Goal: Complete application form

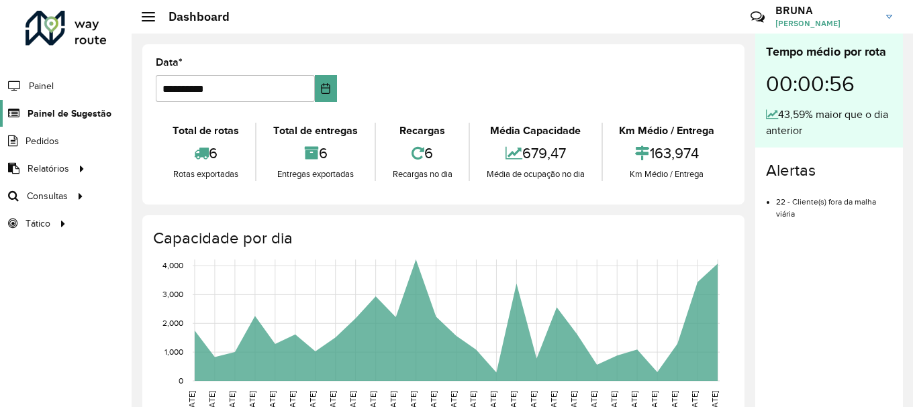
click at [52, 114] on span "Painel de Sugestão" at bounding box center [70, 114] width 84 height 14
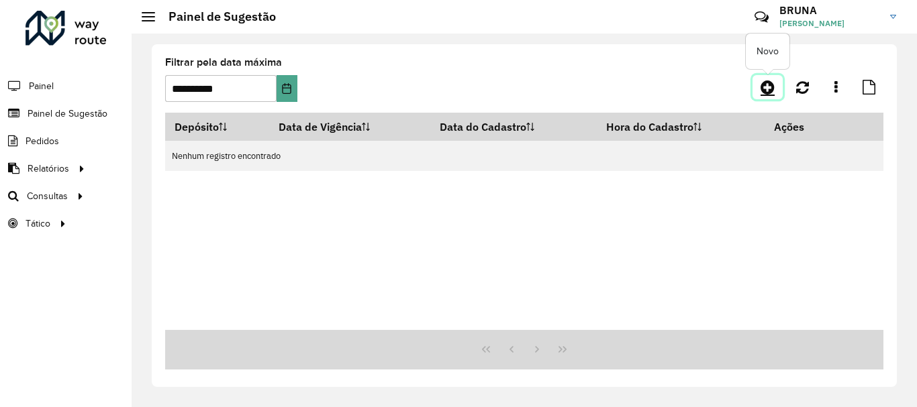
click at [775, 89] on link at bounding box center [767, 87] width 30 height 24
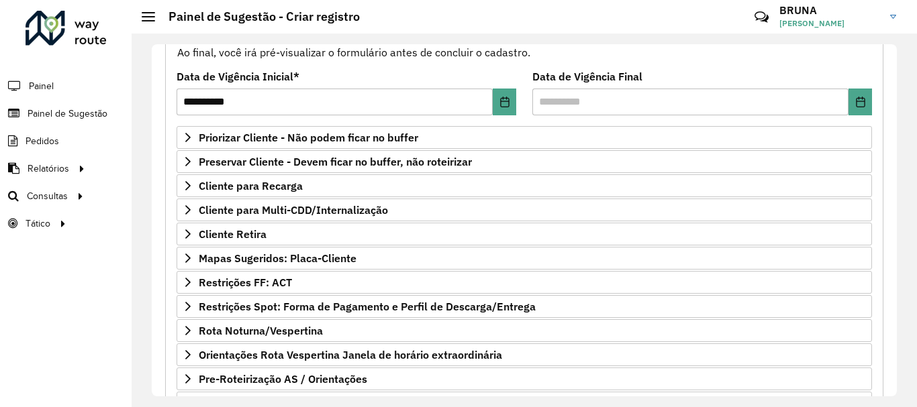
scroll to position [173, 0]
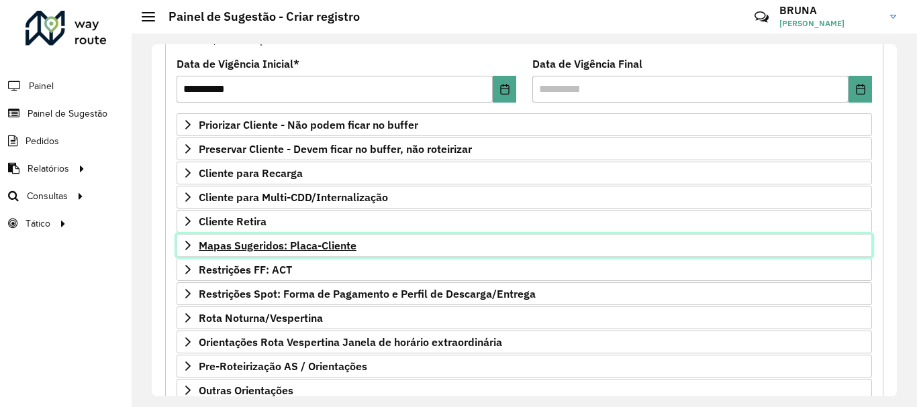
click at [283, 251] on span "Mapas Sugeridos: Placa-Cliente" at bounding box center [278, 245] width 158 height 11
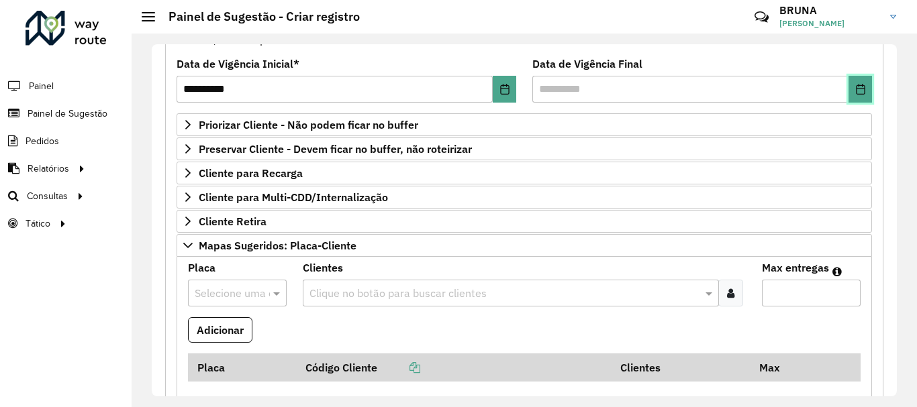
click at [864, 101] on button "Choose Date" at bounding box center [859, 89] width 23 height 27
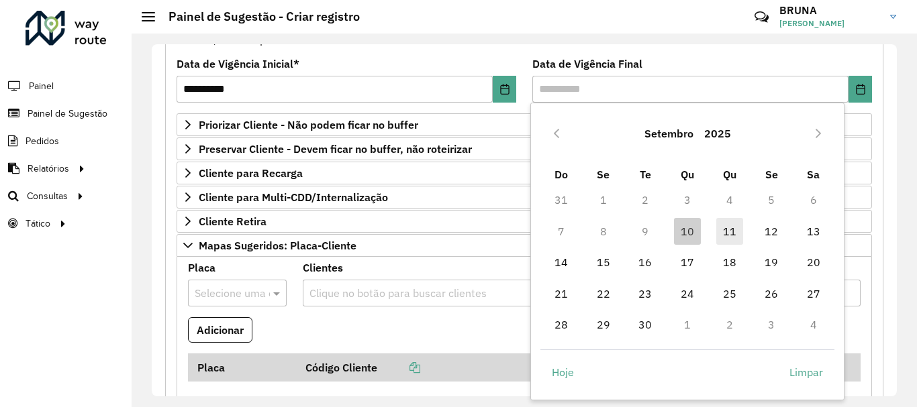
click at [721, 231] on span "11" at bounding box center [729, 231] width 27 height 27
type input "**********"
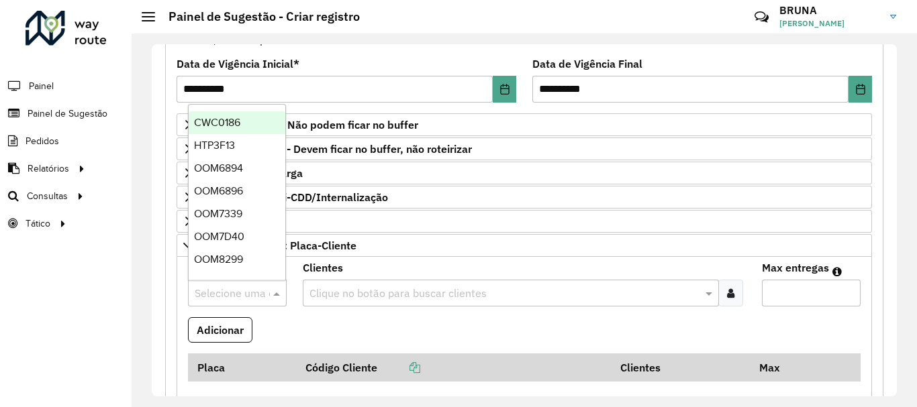
click at [219, 290] on input "text" at bounding box center [224, 294] width 58 height 16
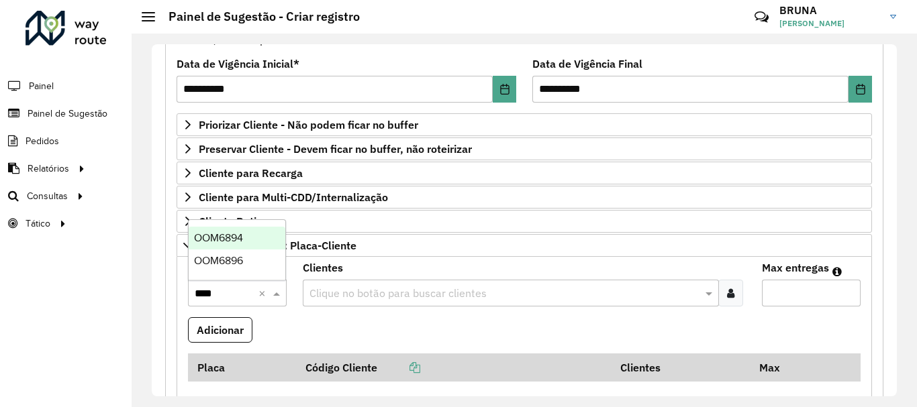
type input "*****"
click at [233, 256] on span "OOM6896" at bounding box center [218, 260] width 49 height 11
click at [385, 278] on div "Clientes Clique no botão para buscar clientes" at bounding box center [524, 285] width 443 height 44
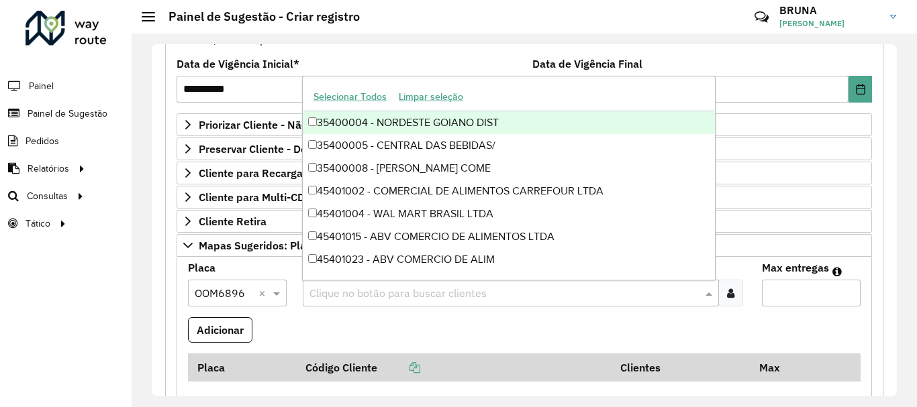
click at [354, 287] on input "text" at bounding box center [504, 294] width 396 height 16
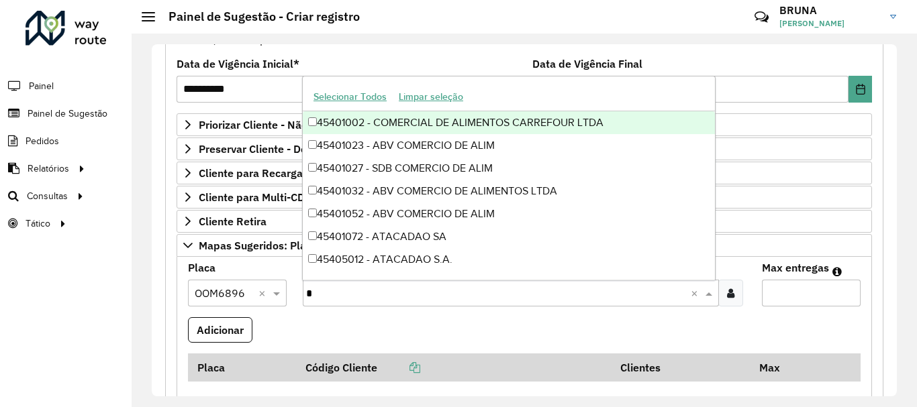
type input "**"
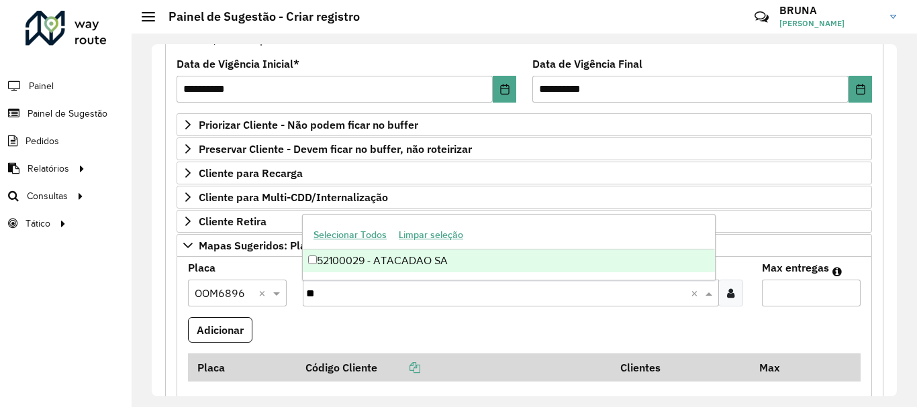
click at [312, 266] on div "52100029 - ATACADAO SA" at bounding box center [509, 261] width 412 height 23
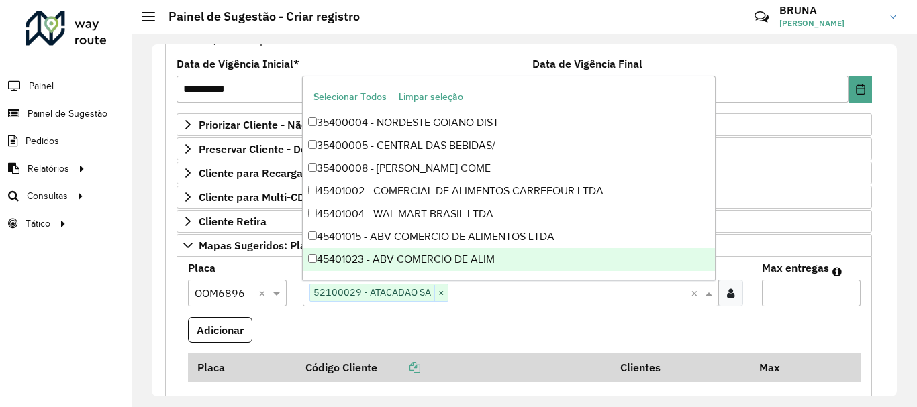
click at [788, 282] on input "Max entregas" at bounding box center [811, 293] width 99 height 27
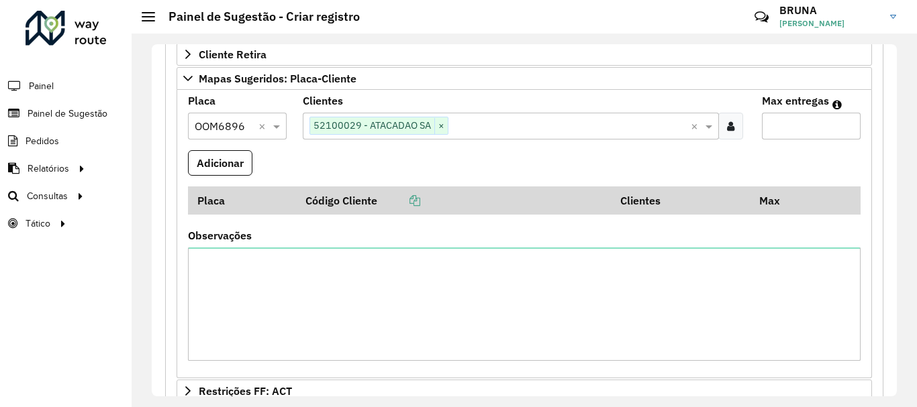
scroll to position [376, 0]
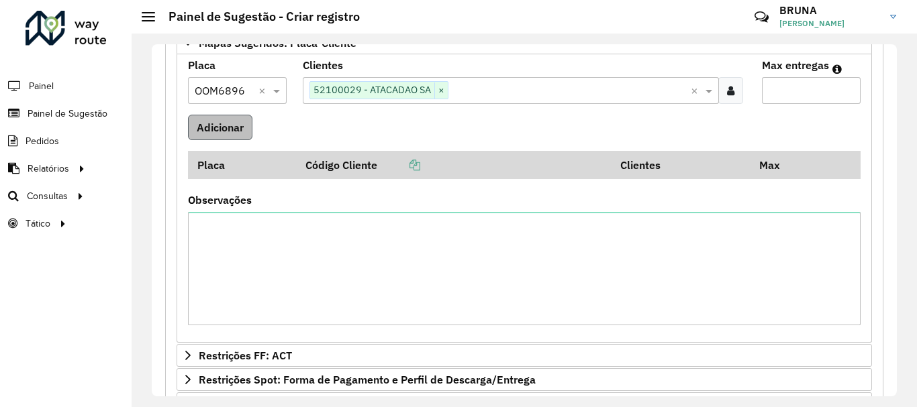
type input "*"
click at [220, 127] on button "Adicionar" at bounding box center [220, 127] width 64 height 25
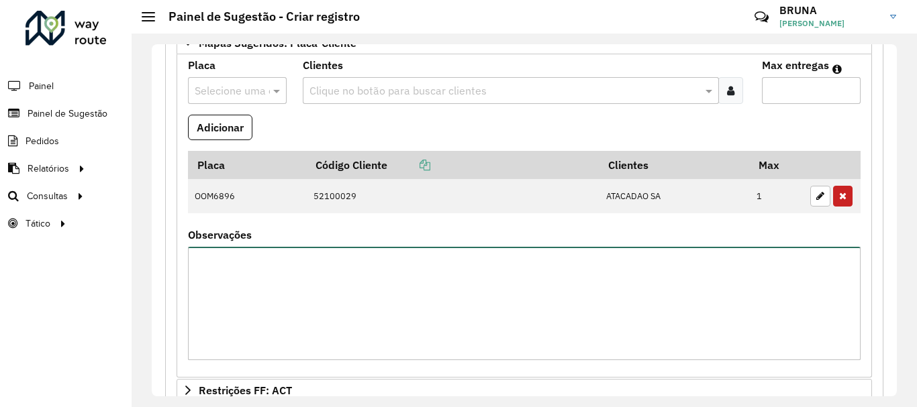
click at [336, 280] on textarea "Observações" at bounding box center [524, 303] width 672 height 113
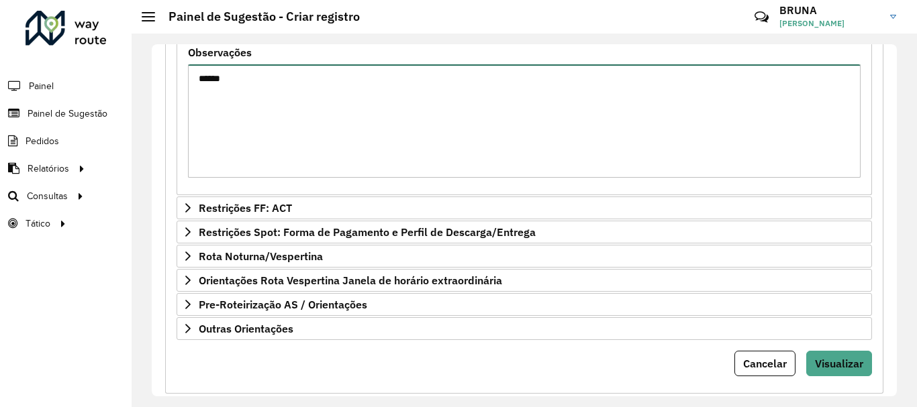
scroll to position [585, 0]
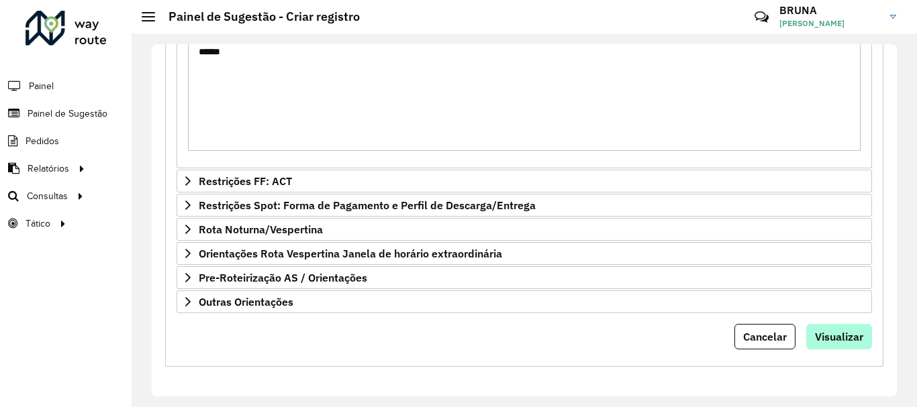
type textarea "******"
click at [841, 327] on button "Visualizar" at bounding box center [839, 336] width 66 height 25
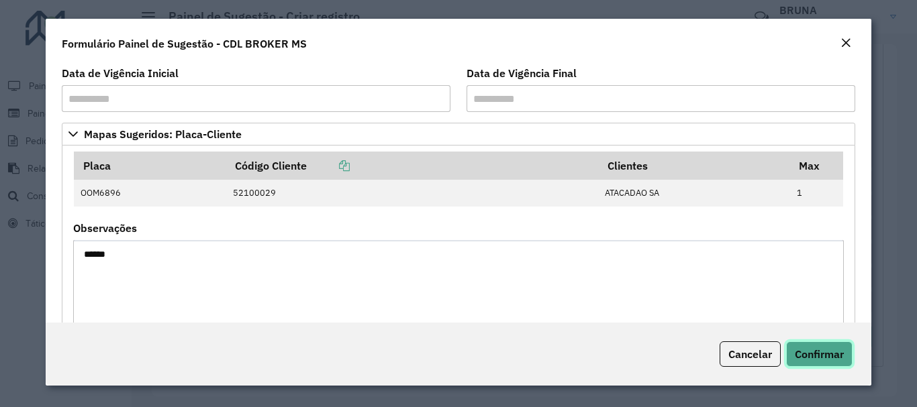
click at [825, 351] on span "Confirmar" at bounding box center [818, 354] width 49 height 13
